Goal: Task Accomplishment & Management: Complete application form

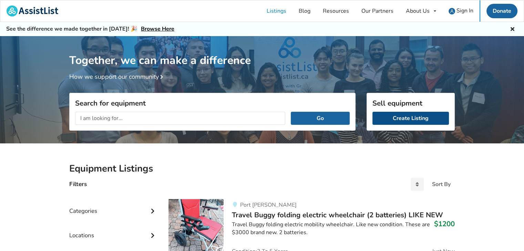
click at [417, 119] on link "Create Listing" at bounding box center [410, 118] width 76 height 13
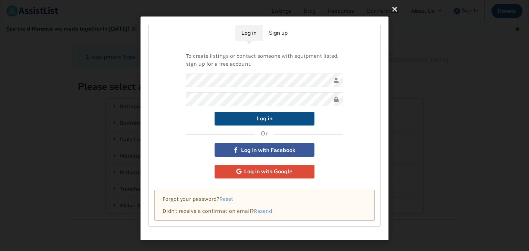
click at [245, 114] on button "Log in" at bounding box center [264, 119] width 100 height 14
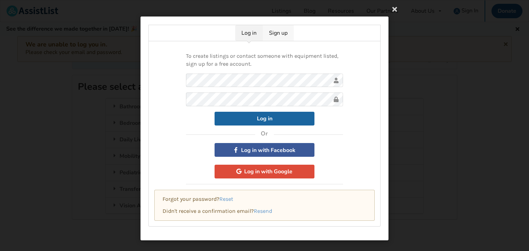
click at [277, 35] on link "Sign up" at bounding box center [278, 33] width 31 height 16
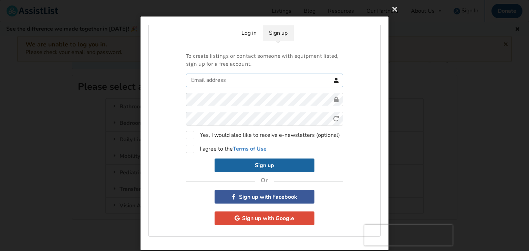
click at [203, 82] on input "text" at bounding box center [264, 81] width 157 height 14
type input "cones6@yahoo.com"
click at [191, 149] on label "I agree to the Terms of Use" at bounding box center [226, 149] width 81 height 8
checkbox input "true"
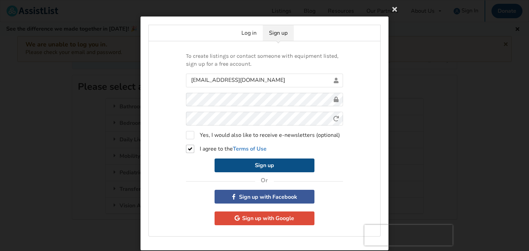
click at [239, 165] on button "Sign up" at bounding box center [264, 166] width 100 height 14
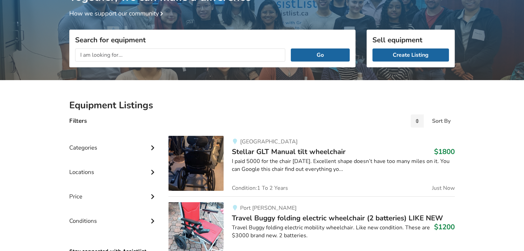
scroll to position [62, 0]
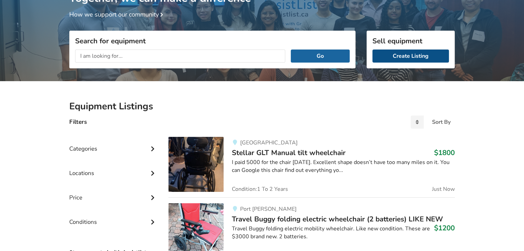
click at [417, 54] on link "Create Listing" at bounding box center [410, 56] width 76 height 13
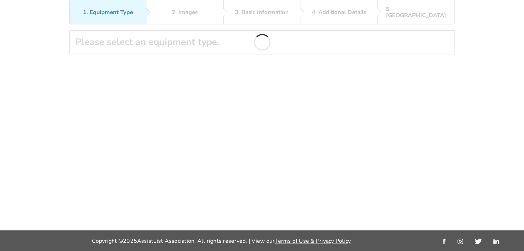
scroll to position [44, 0]
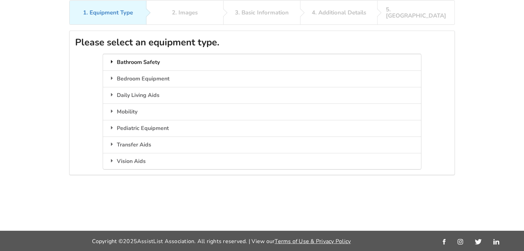
click at [112, 59] on icon at bounding box center [111, 62] width 7 height 6
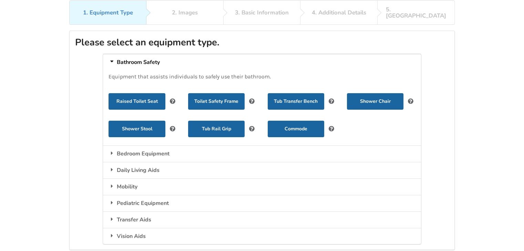
scroll to position [66, 0]
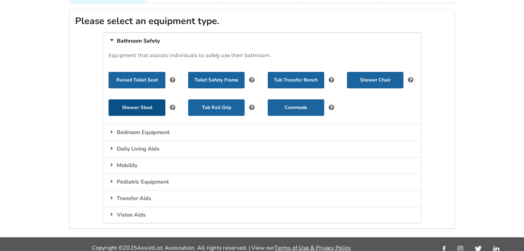
click at [134, 103] on button "Shower Stool" at bounding box center [136, 107] width 56 height 17
